Goal: Information Seeking & Learning: Learn about a topic

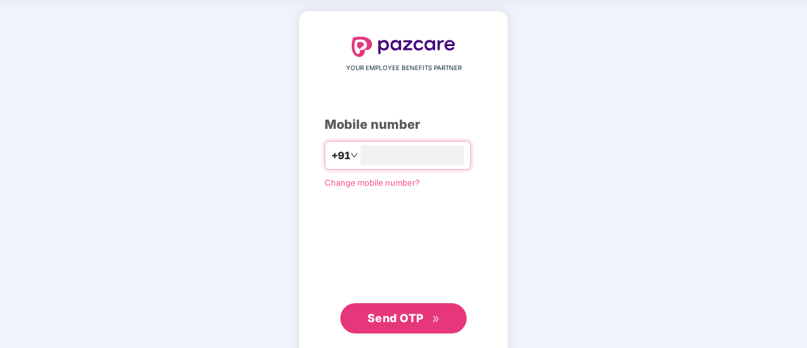
scroll to position [63, 0]
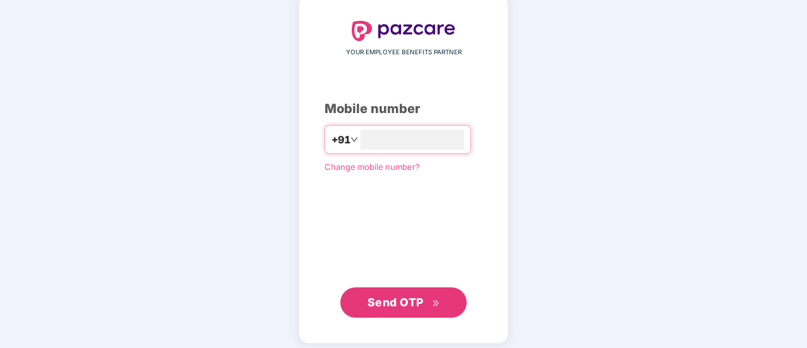
type input "**********"
click at [402, 302] on span "Send OTP" at bounding box center [396, 300] width 56 height 13
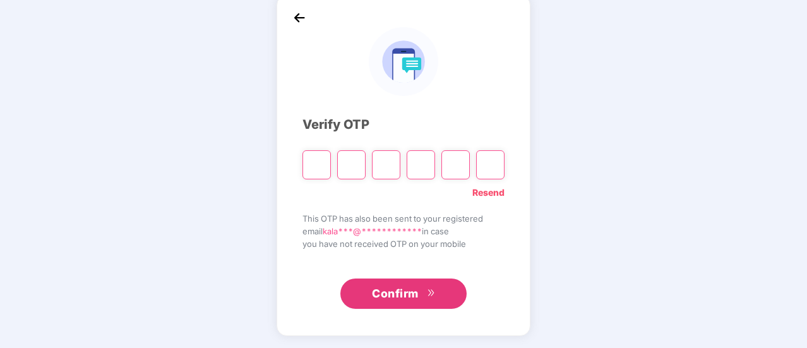
type input "*"
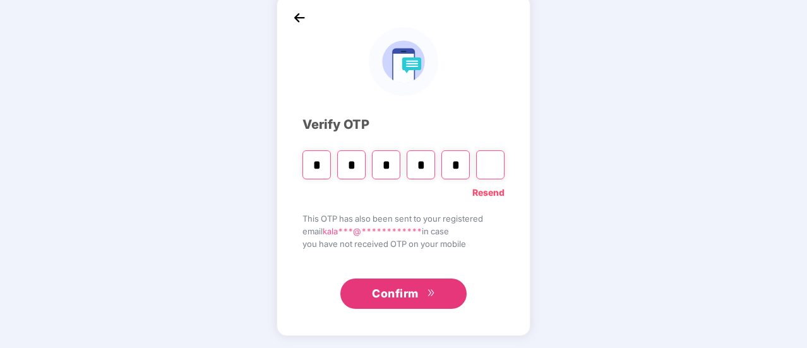
type input "*"
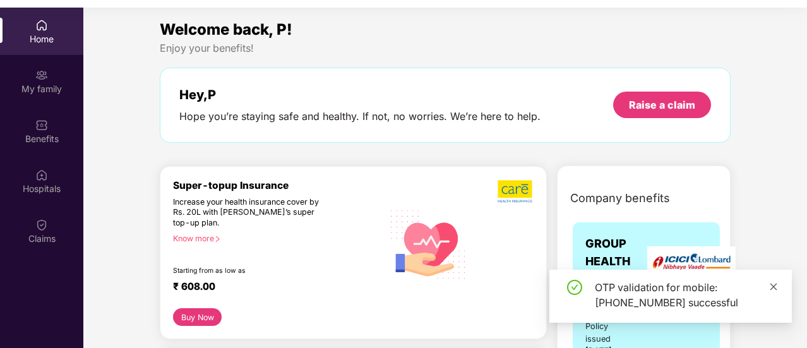
click at [771, 286] on icon "close" at bounding box center [773, 286] width 9 height 9
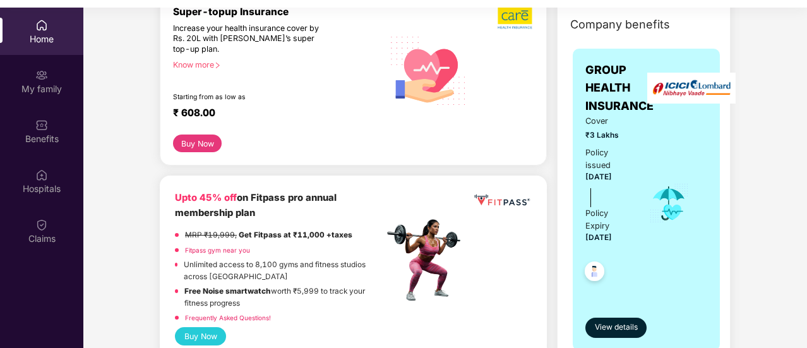
scroll to position [253, 0]
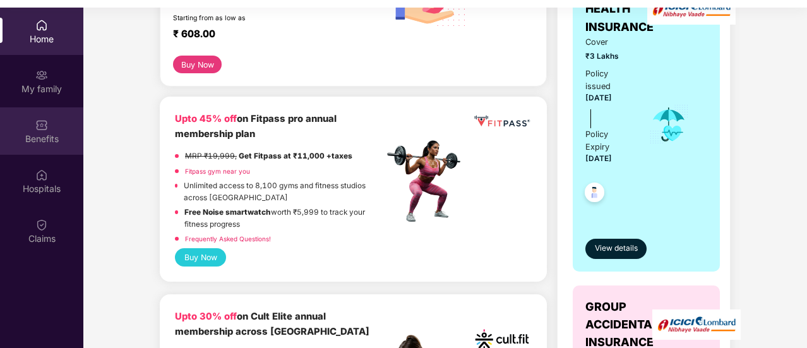
click at [45, 135] on div "Benefits" at bounding box center [41, 139] width 83 height 13
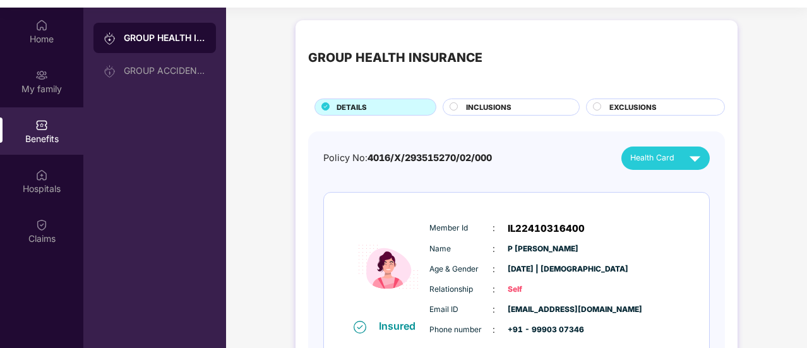
click at [457, 109] on icon at bounding box center [454, 106] width 8 height 8
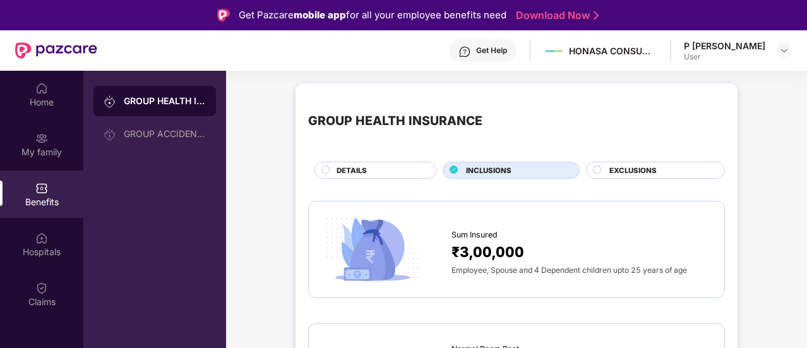
click at [630, 167] on span "EXCLUSIONS" at bounding box center [633, 170] width 47 height 11
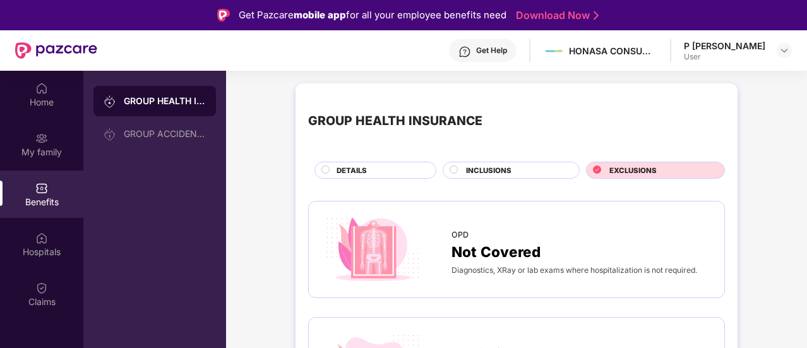
click at [361, 166] on span "DETAILS" at bounding box center [352, 170] width 30 height 11
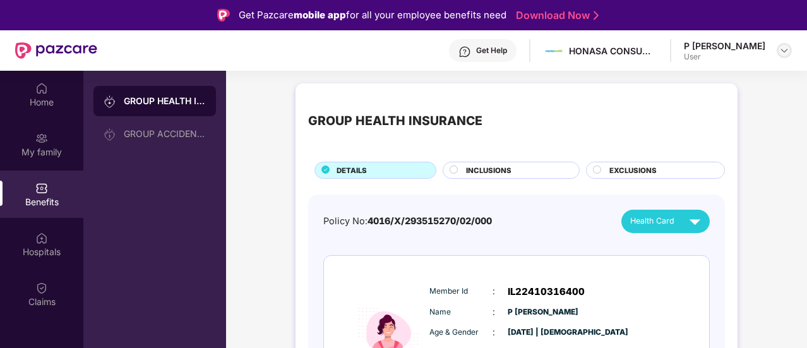
click at [780, 50] on img at bounding box center [785, 50] width 10 height 10
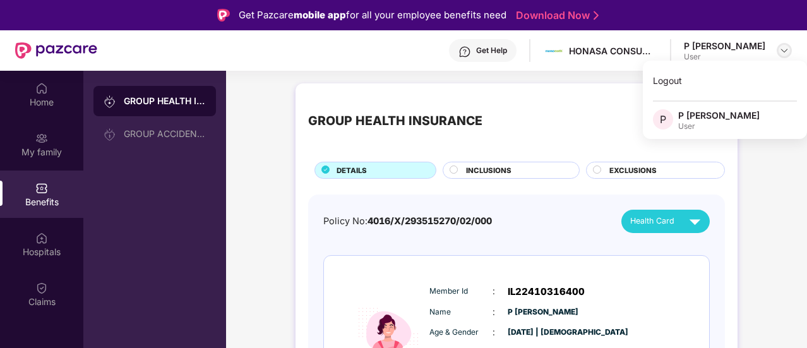
click at [780, 50] on img at bounding box center [785, 50] width 10 height 10
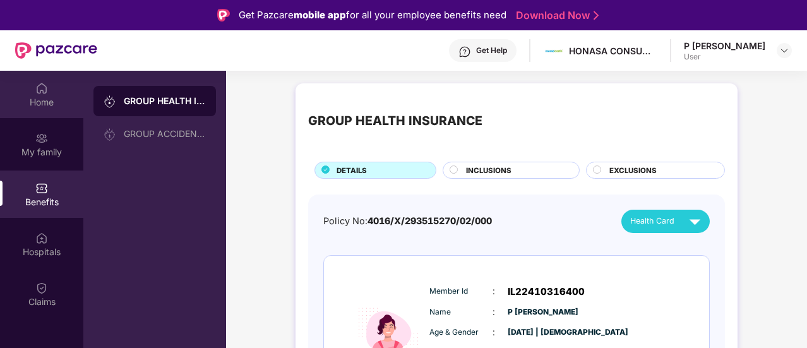
click at [40, 107] on div "Home" at bounding box center [41, 102] width 83 height 13
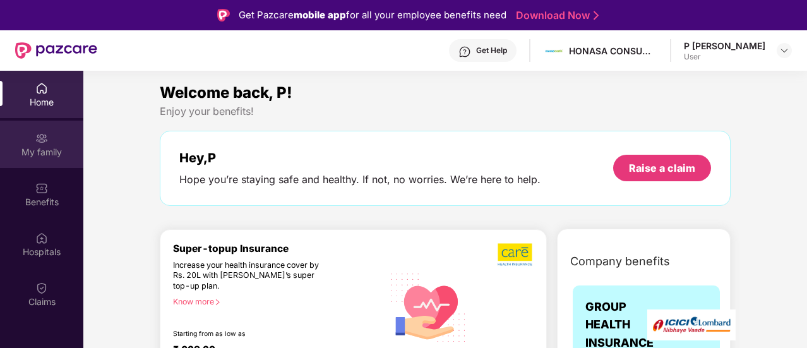
click at [40, 142] on img at bounding box center [41, 138] width 13 height 13
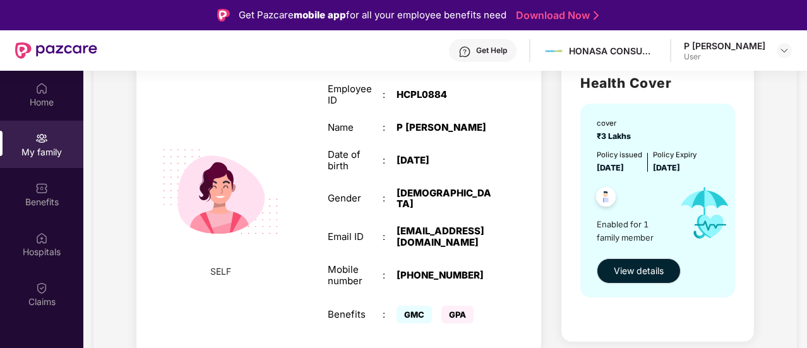
scroll to position [126, 0]
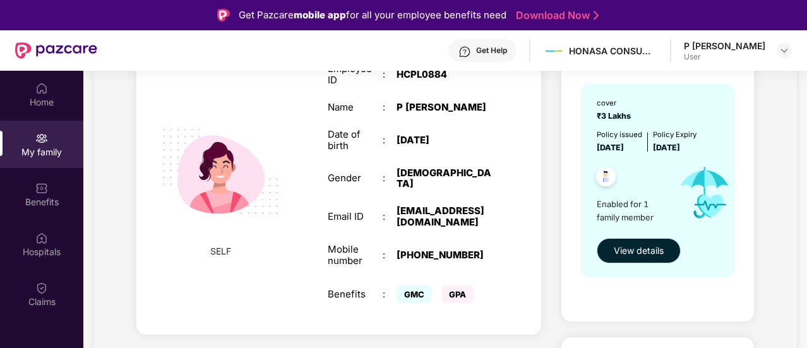
click at [642, 253] on span "View details" at bounding box center [639, 251] width 50 height 14
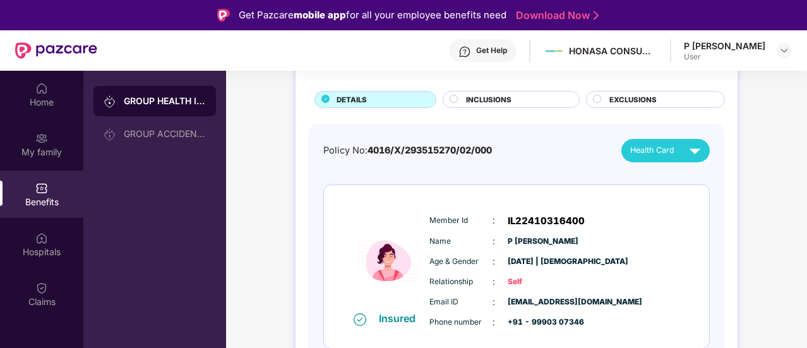
scroll to position [78, 0]
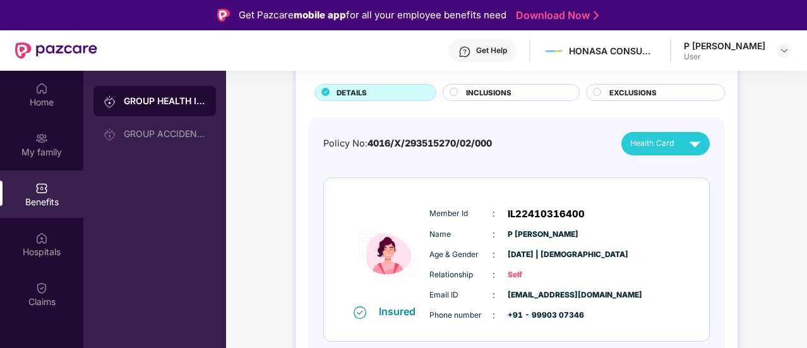
click at [670, 137] on span "Health Card" at bounding box center [653, 143] width 44 height 13
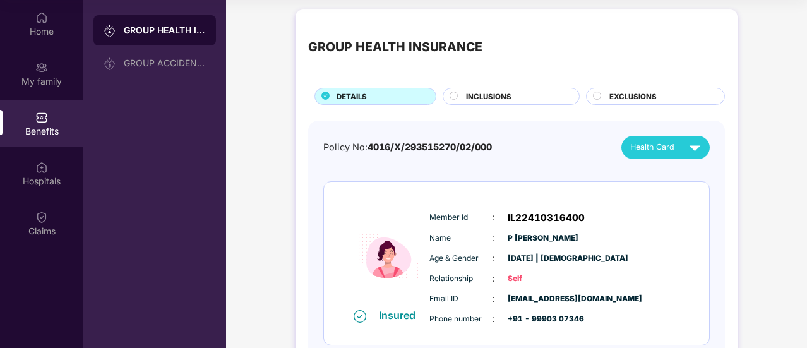
scroll to position [0, 0]
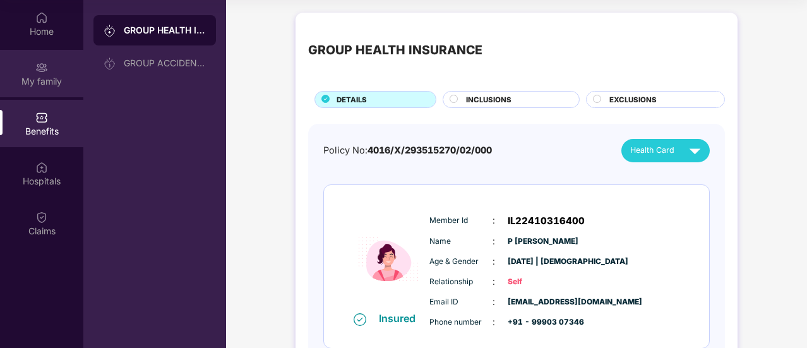
click at [32, 82] on div "My family" at bounding box center [41, 81] width 83 height 13
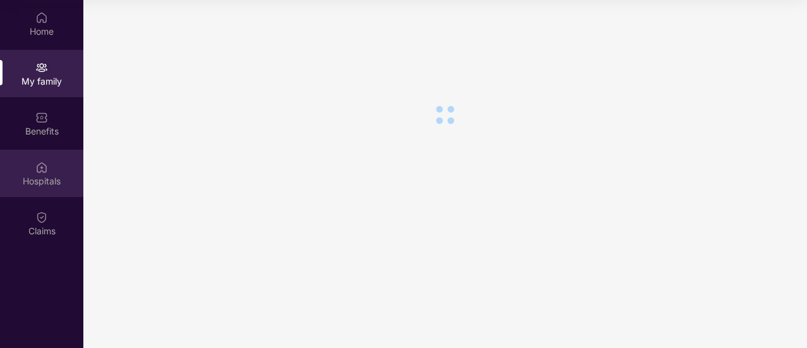
click at [72, 179] on div "Hospitals" at bounding box center [41, 181] width 83 height 13
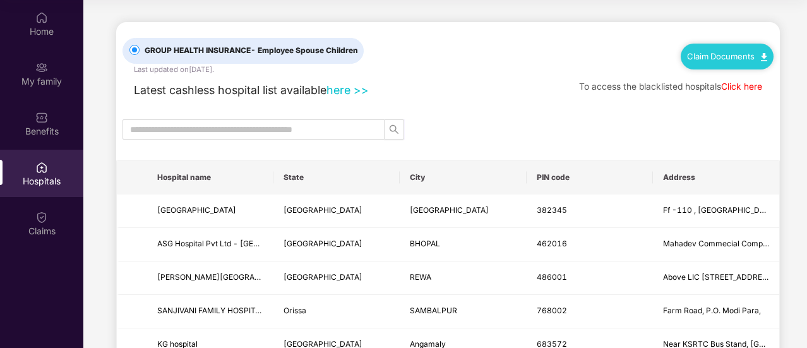
click at [349, 88] on link "here >>" at bounding box center [348, 89] width 42 height 13
